Goal: Information Seeking & Learning: Learn about a topic

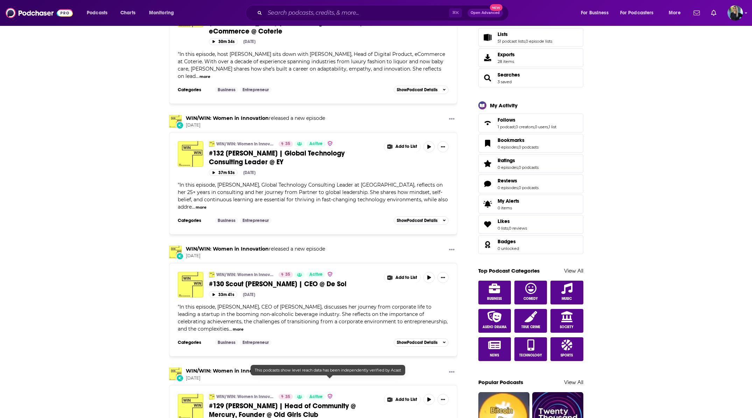
scroll to position [358, 0]
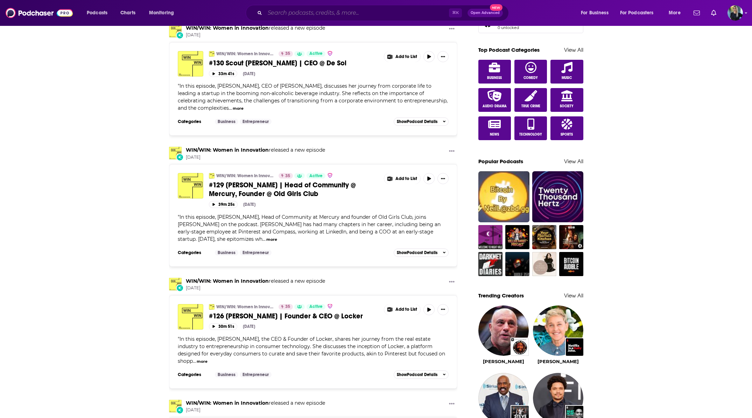
click at [303, 15] on input "Search podcasts, credits, & more..." at bounding box center [357, 12] width 184 height 11
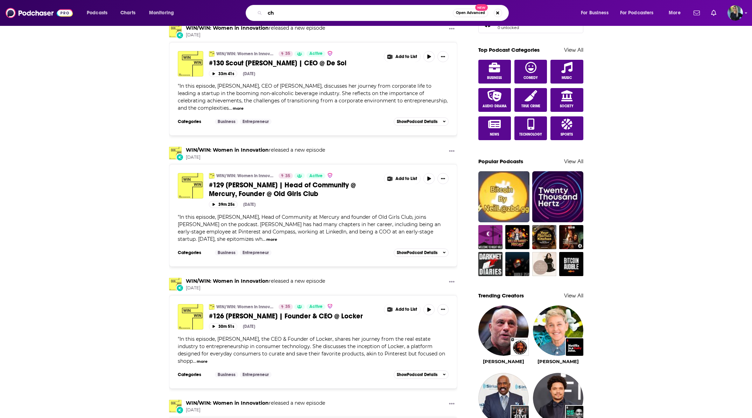
type input "c"
type input "p"
type input "hello chaos podcast"
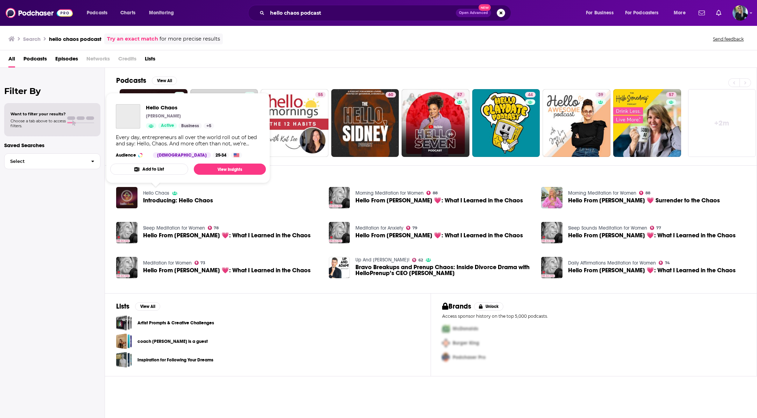
click at [161, 192] on link "Hello Chaos" at bounding box center [156, 193] width 26 height 6
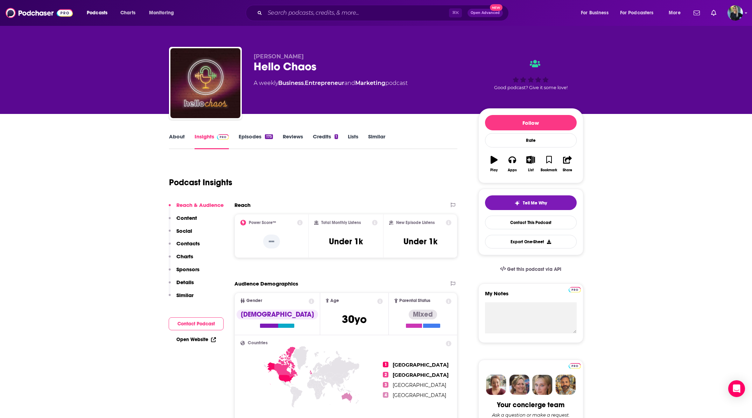
click at [264, 135] on link "Episodes 175" at bounding box center [256, 141] width 34 height 16
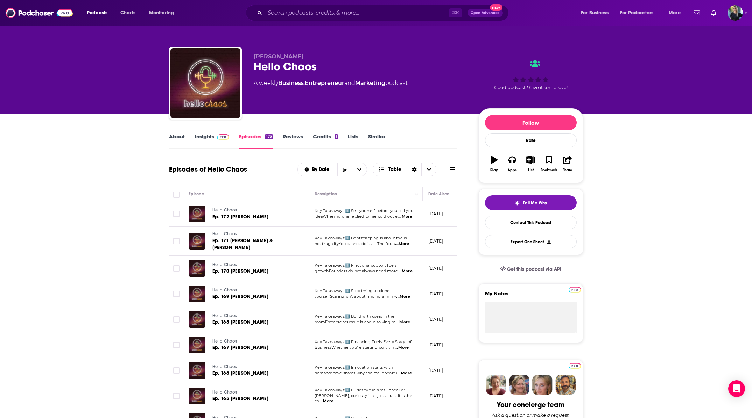
click at [340, 219] on span "ideaWhen no one replied to her cold outre" at bounding box center [356, 216] width 83 height 5
click at [251, 218] on span "Ep. 172 [PERSON_NAME]" at bounding box center [240, 217] width 56 height 6
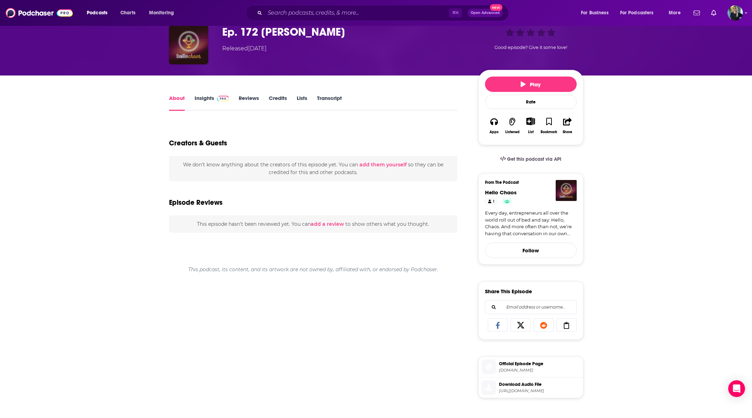
scroll to position [39, 0]
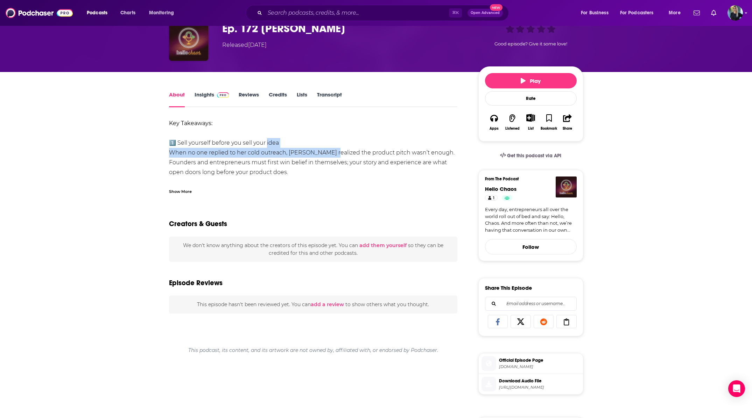
drag, startPoint x: 262, startPoint y: 143, endPoint x: 329, endPoint y: 157, distance: 68.3
click at [328, 155] on div "Key Takeaways: 1️⃣ Sell yourself before you sell your idea When no one replied …" at bounding box center [313, 354] width 289 height 470
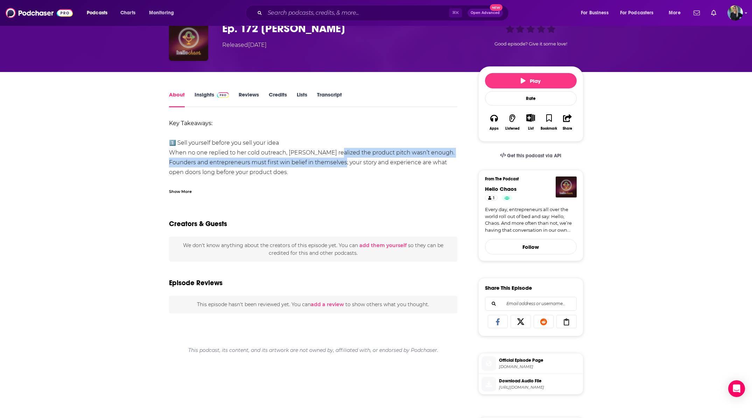
drag, startPoint x: 331, startPoint y: 161, endPoint x: 331, endPoint y: 170, distance: 8.8
click at [331, 169] on div "Key Takeaways: 1️⃣ Sell yourself before you sell your idea When no one replied …" at bounding box center [313, 354] width 289 height 470
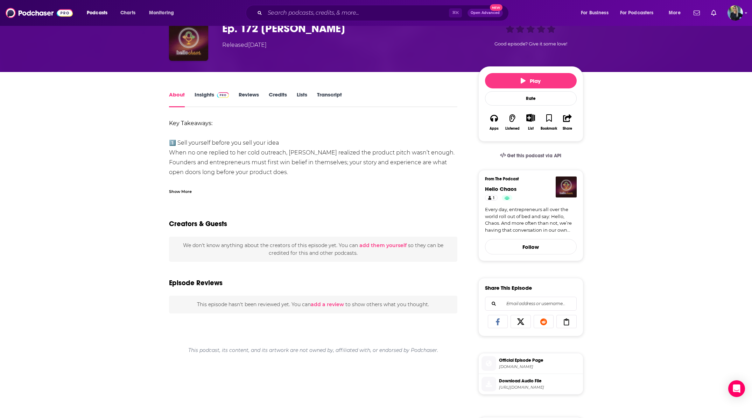
click at [332, 171] on div "Key Takeaways: 1️⃣ Sell yourself before you sell your idea When no one replied …" at bounding box center [313, 354] width 289 height 470
click at [279, 96] on link "Credits" at bounding box center [278, 99] width 18 height 16
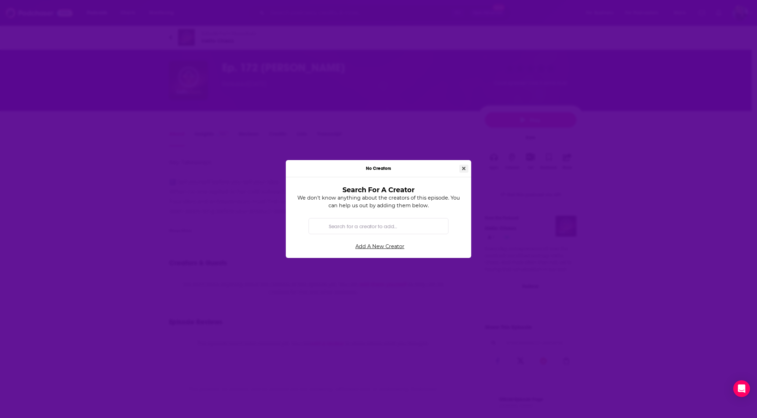
click at [462, 169] on icon "Close" at bounding box center [463, 168] width 3 height 5
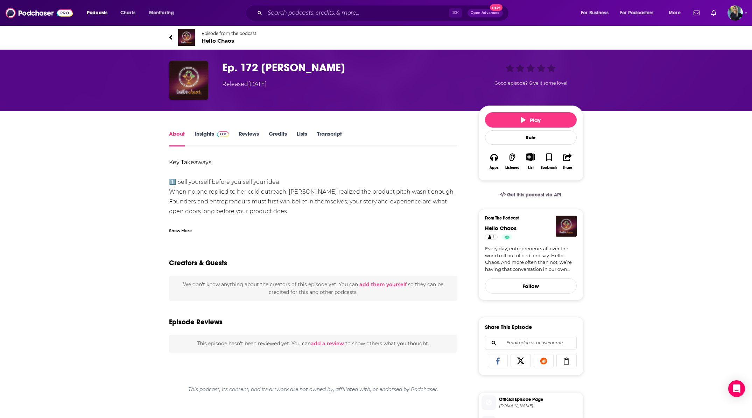
click at [201, 135] on link "Insights" at bounding box center [212, 139] width 35 height 16
